Goal: Register for event/course

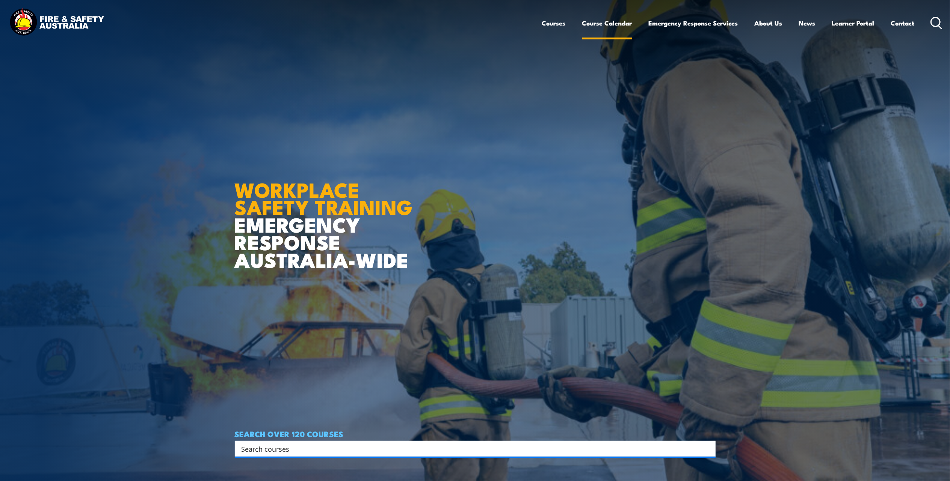
click at [611, 25] on link "Course Calendar" at bounding box center [607, 23] width 50 height 20
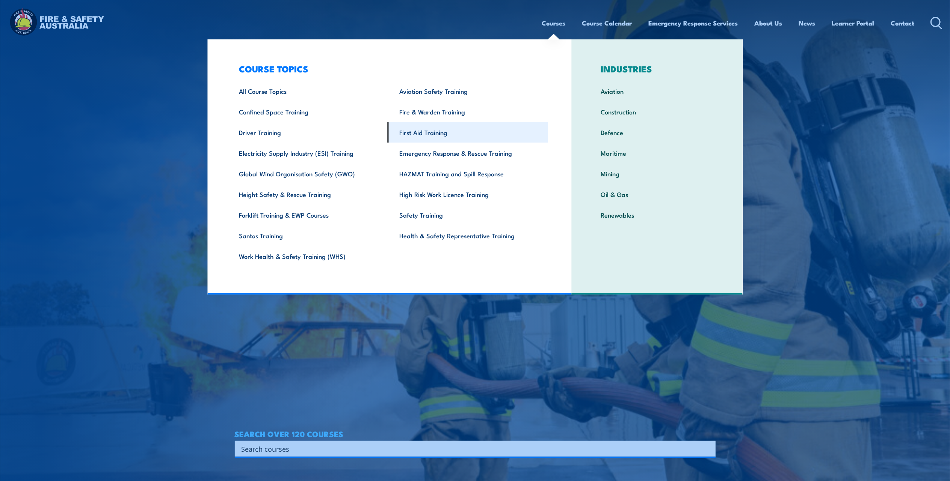
click at [420, 131] on link "First Aid Training" at bounding box center [467, 132] width 160 height 21
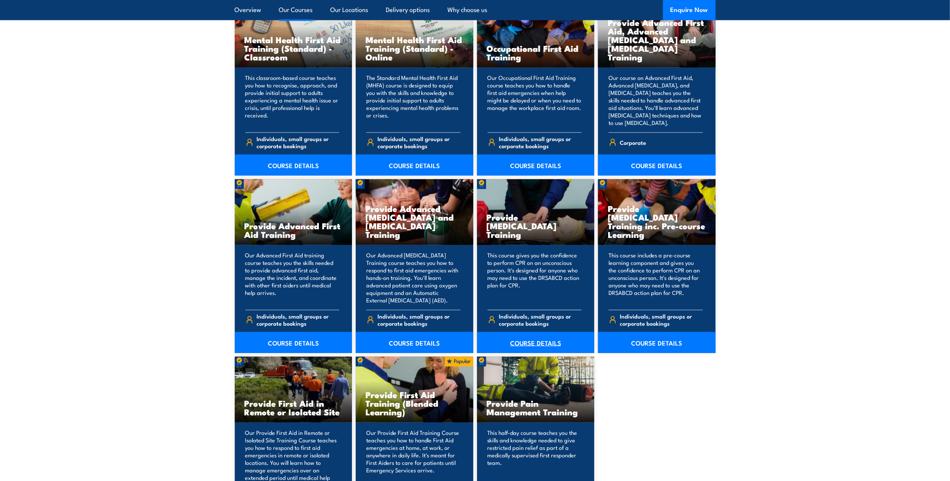
scroll to position [851, 0]
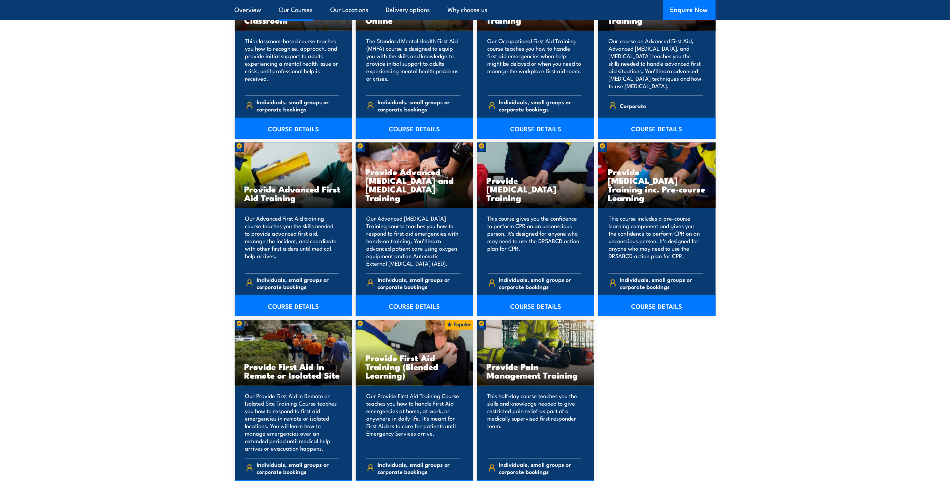
click at [270, 262] on p "Our Advanced First Aid training course teaches you the skills needed to provide…" at bounding box center [292, 241] width 94 height 53
click at [284, 301] on link "COURSE DETAILS" at bounding box center [294, 306] width 118 height 21
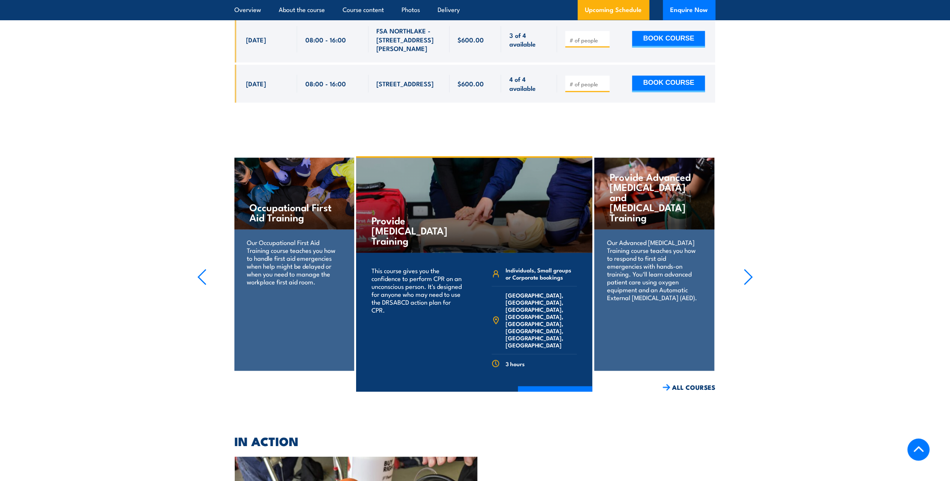
scroll to position [1101, 0]
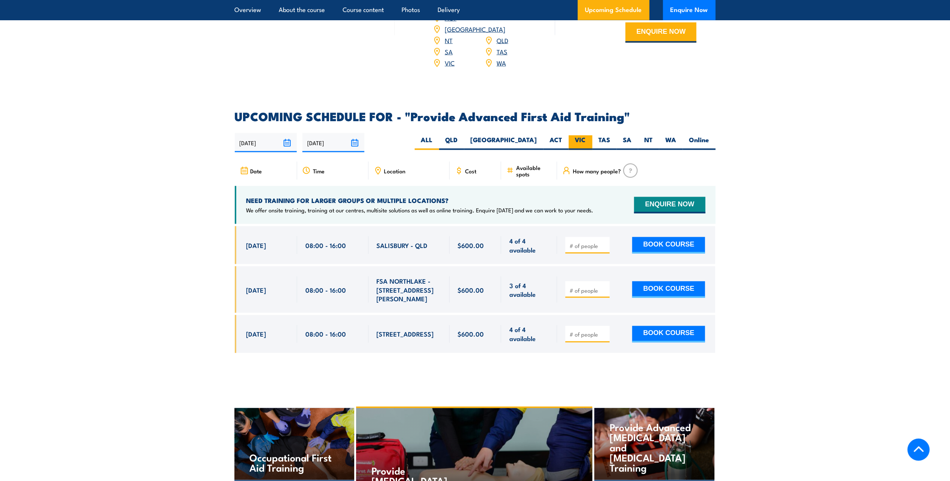
click at [581, 136] on label "VIC" at bounding box center [580, 143] width 24 height 15
click at [586, 136] on input "VIC" at bounding box center [588, 138] width 5 height 5
radio input "true"
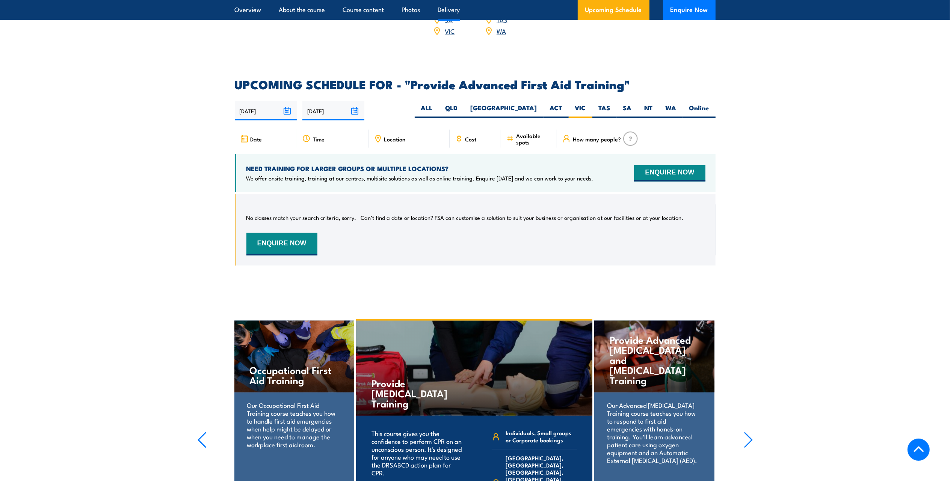
scroll to position [1142, 0]
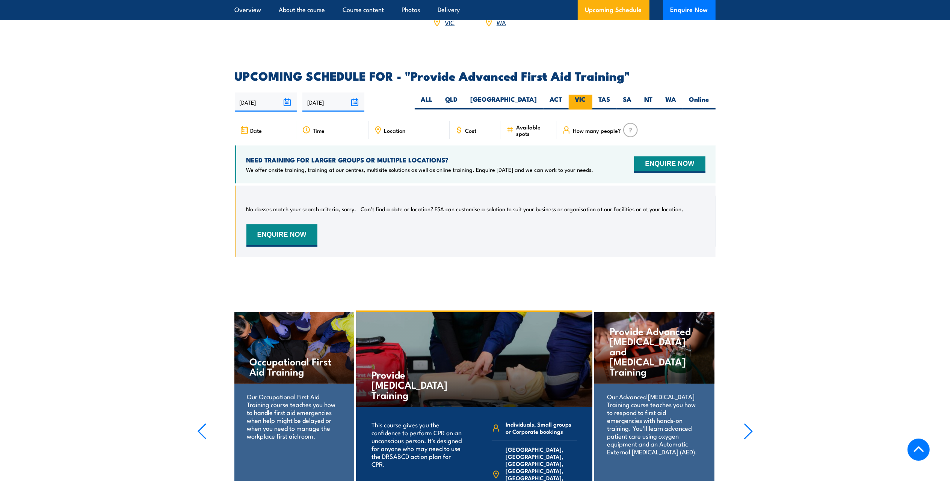
click at [583, 95] on label "VIC" at bounding box center [580, 102] width 24 height 15
click at [586, 95] on input "VIC" at bounding box center [588, 97] width 5 height 5
click at [621, 10] on link "Upcoming Schedule" at bounding box center [613, 10] width 72 height 20
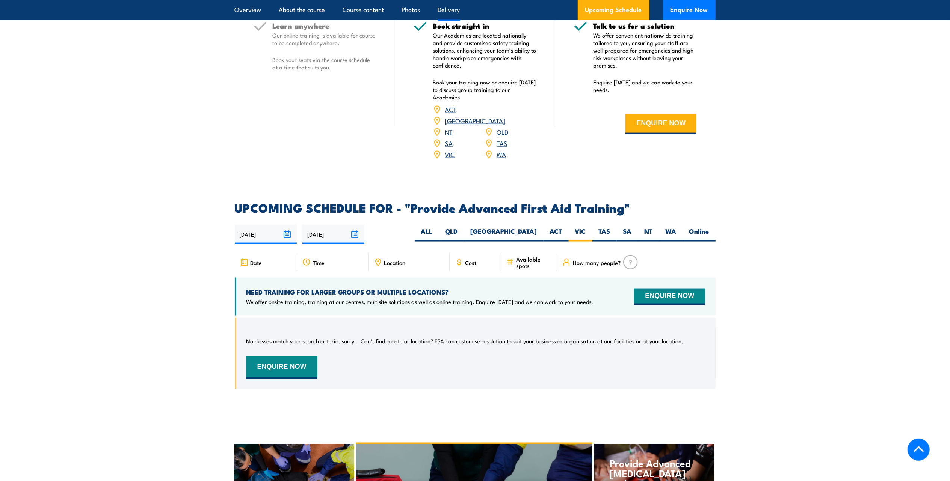
scroll to position [992, 0]
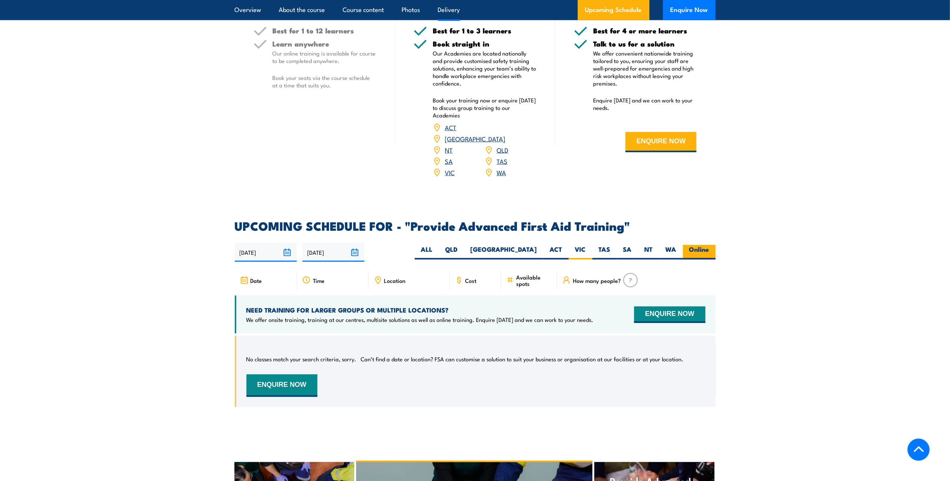
click at [693, 245] on label "Online" at bounding box center [699, 252] width 33 height 15
click at [709, 245] on input "Online" at bounding box center [711, 247] width 5 height 5
radio input "true"
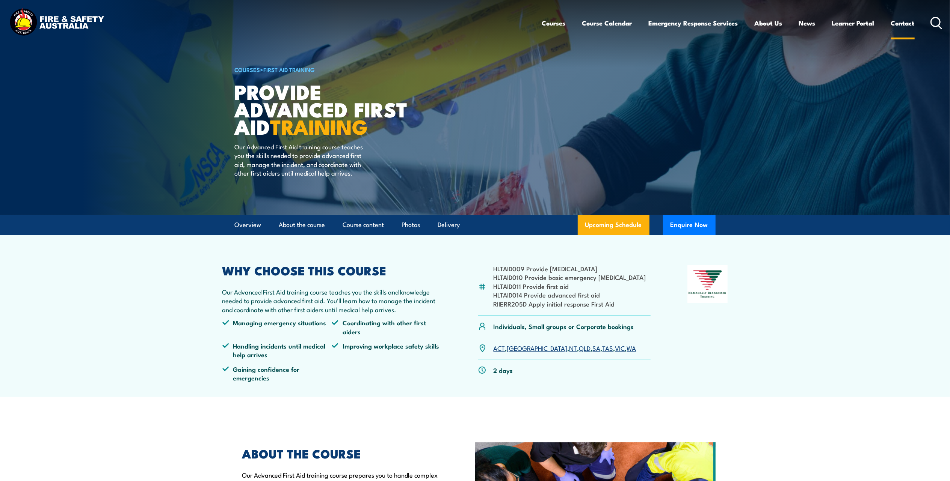
click at [902, 26] on link "Contact" at bounding box center [903, 23] width 24 height 20
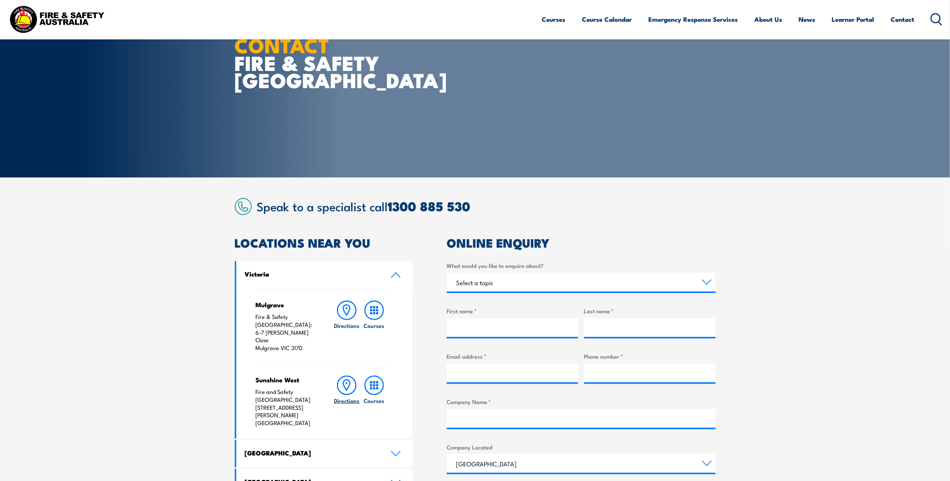
scroll to position [100, 0]
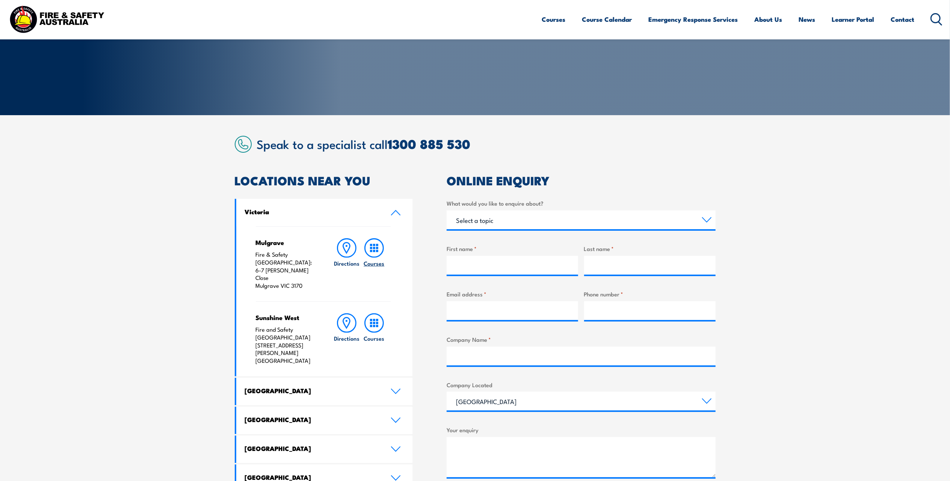
click at [367, 261] on h6 "Courses" at bounding box center [373, 263] width 21 height 8
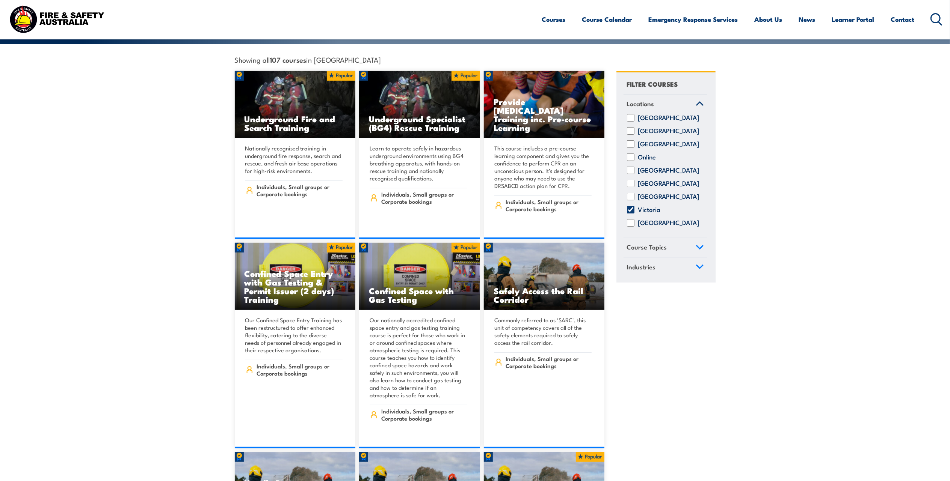
scroll to position [200, 0]
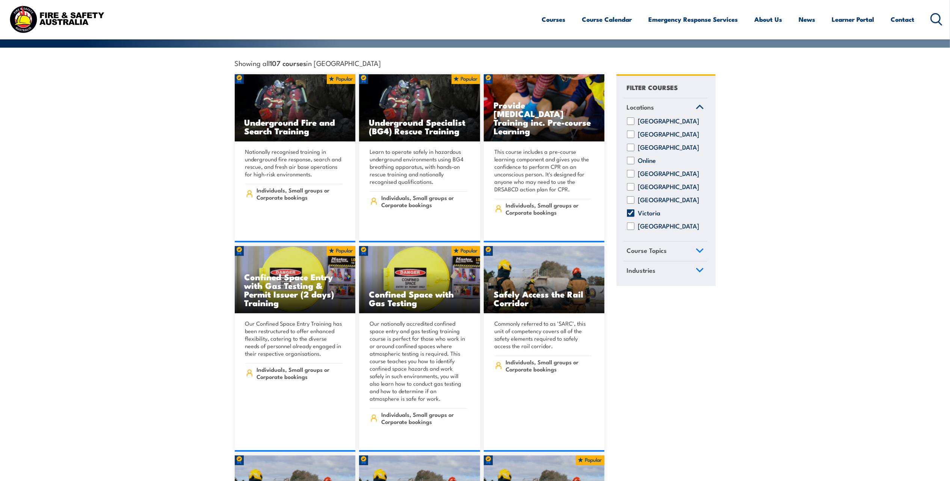
click at [696, 251] on link "Course Topics" at bounding box center [665, 252] width 84 height 20
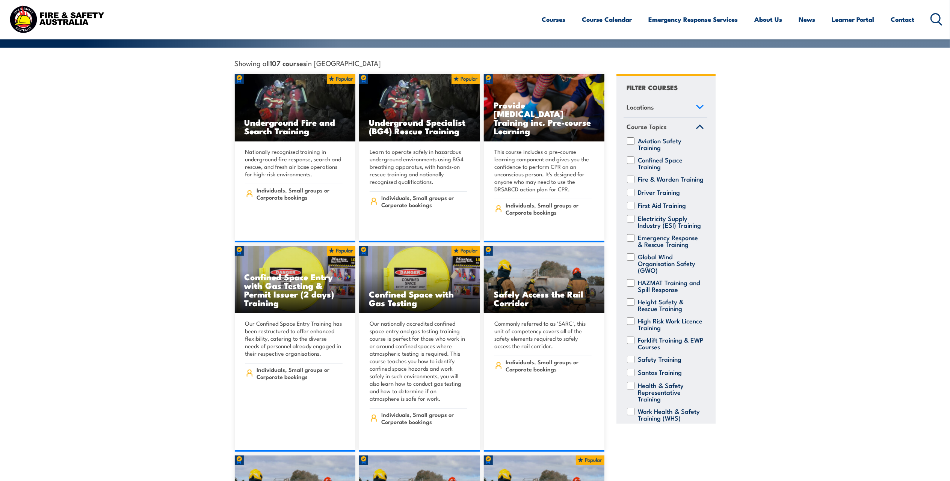
click at [631, 202] on input "First Aid Training" at bounding box center [631, 206] width 8 height 8
checkbox input "true"
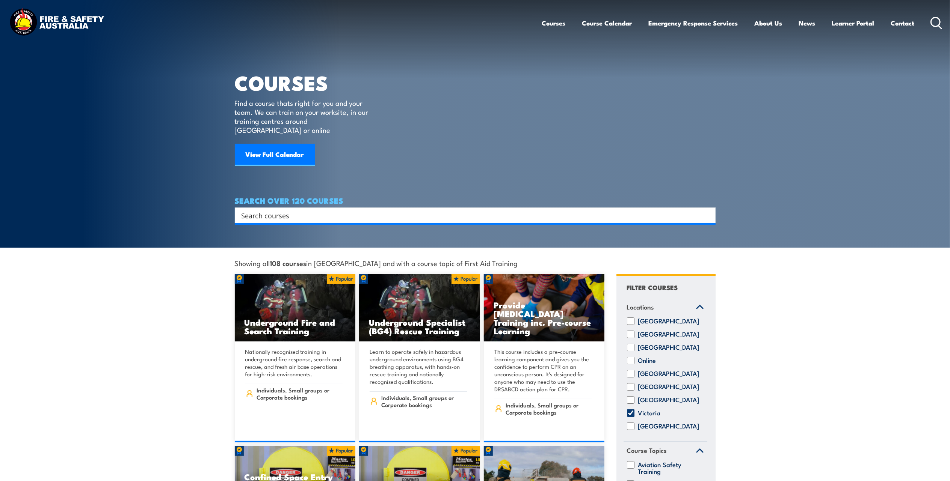
click at [363, 210] on input "Search input" at bounding box center [469, 215] width 457 height 11
type input "first aid"
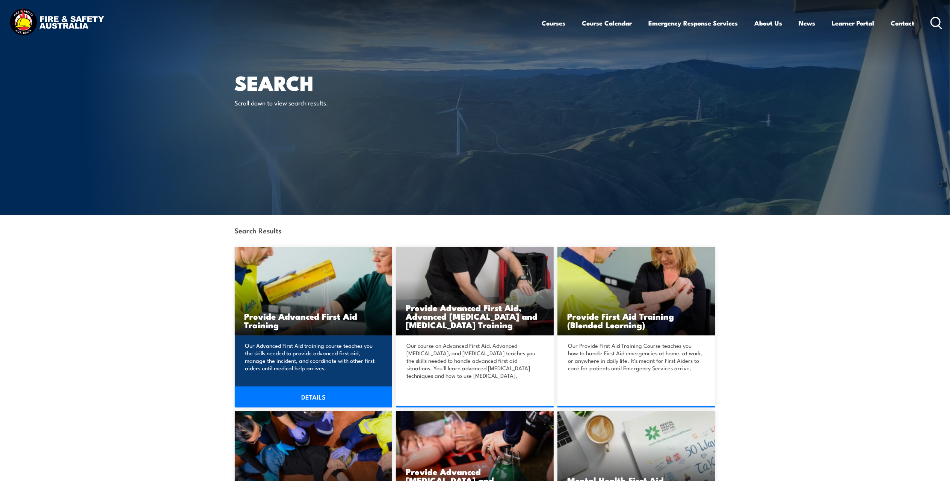
click at [311, 315] on h3 "Provide Advanced First Aid Training" at bounding box center [313, 320] width 138 height 17
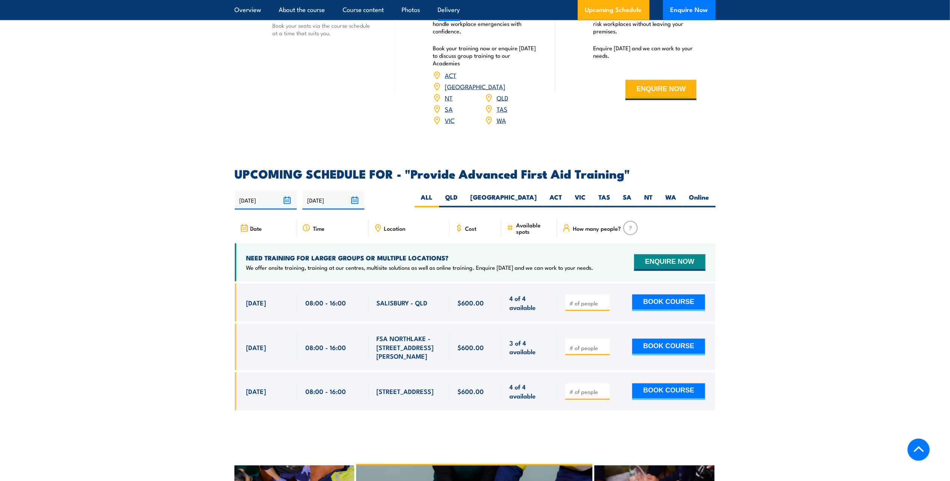
scroll to position [1051, 0]
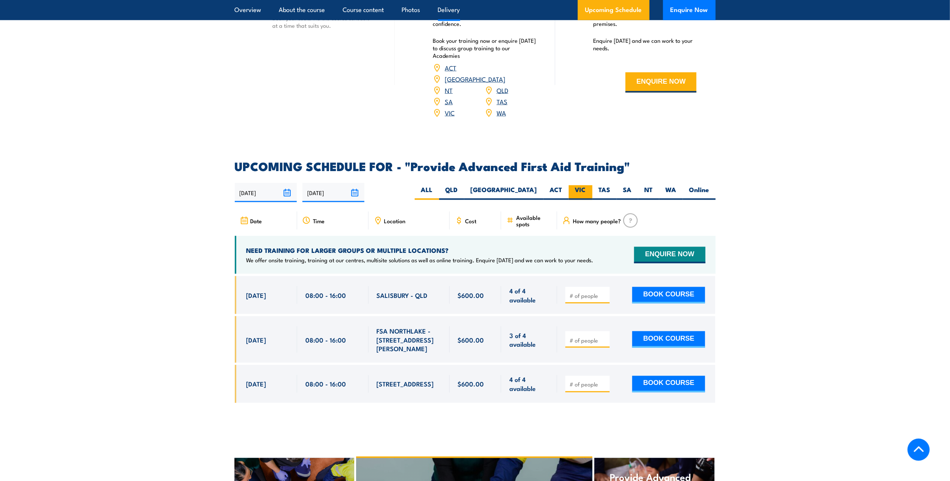
click at [580, 185] on label "VIC" at bounding box center [580, 192] width 24 height 15
click at [586, 185] on input "VIC" at bounding box center [588, 187] width 5 height 5
radio input "true"
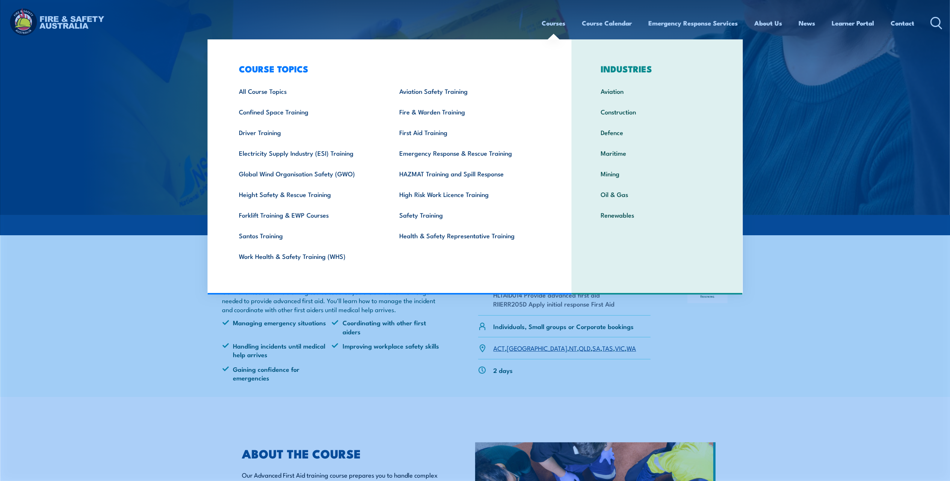
click at [555, 23] on link "Courses" at bounding box center [554, 23] width 24 height 20
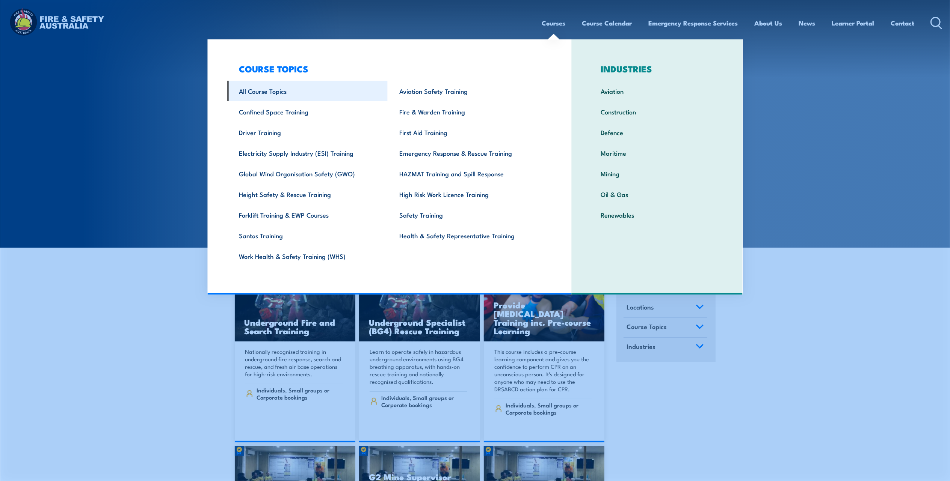
click at [268, 89] on link "All Course Topics" at bounding box center [307, 91] width 160 height 21
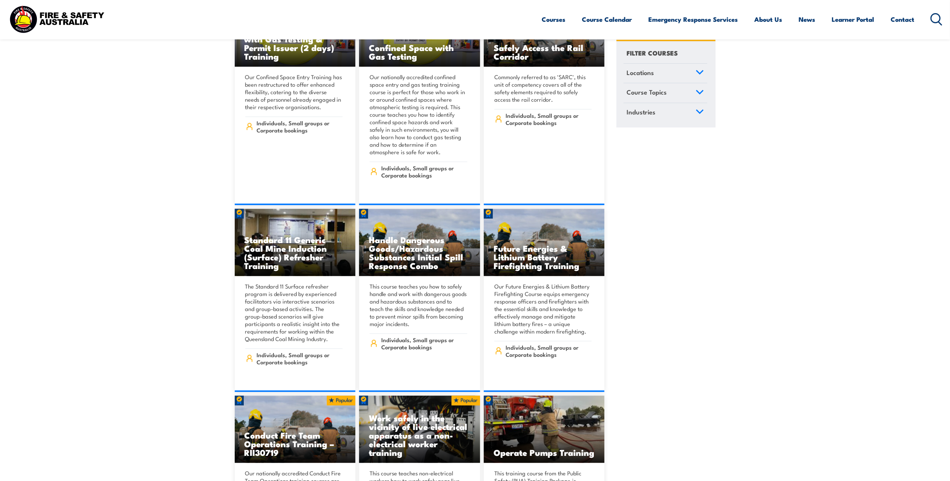
scroll to position [1032, 0]
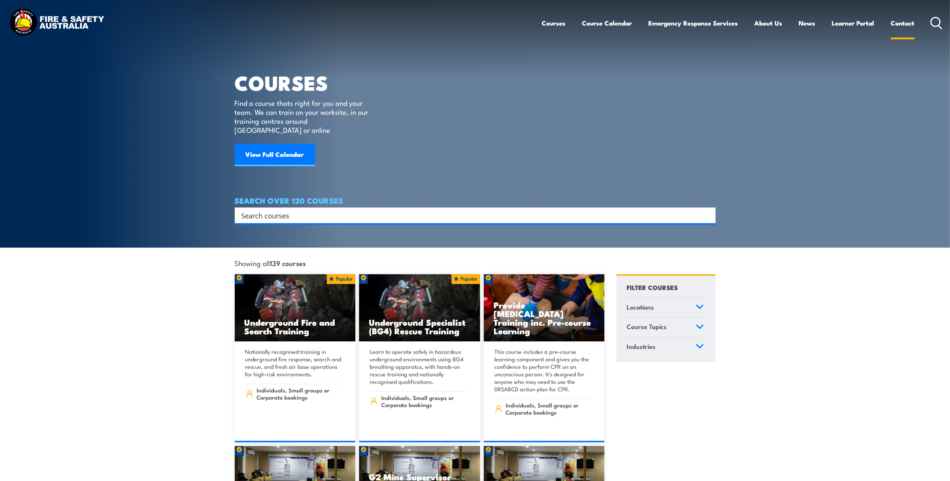
click at [909, 25] on link "Contact" at bounding box center [903, 23] width 24 height 20
